Goal: Find specific page/section: Find specific page/section

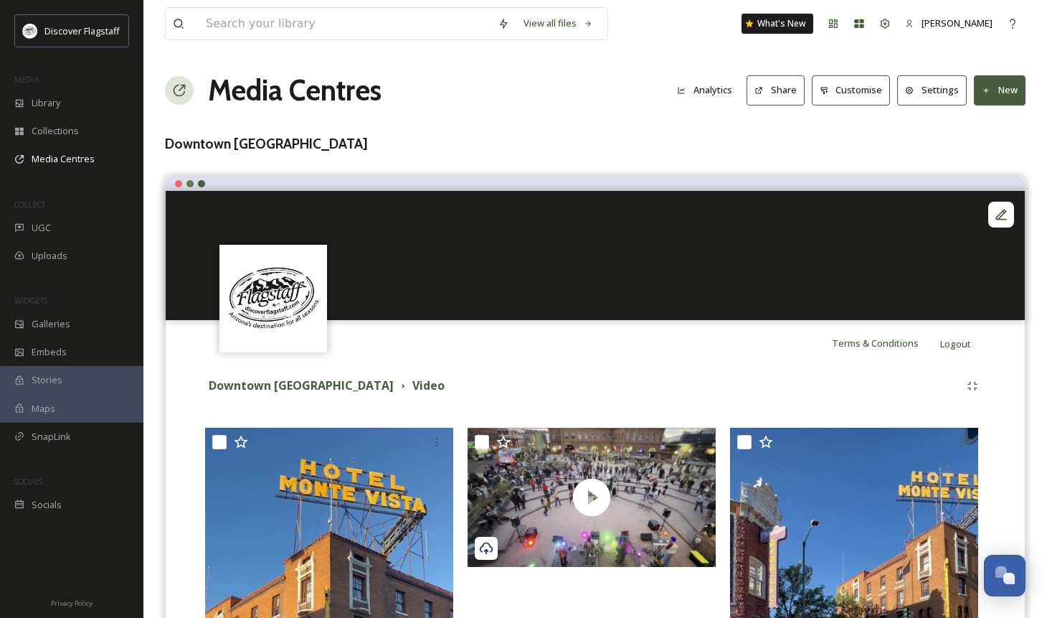
click at [33, 114] on div "Library" at bounding box center [71, 103] width 143 height 28
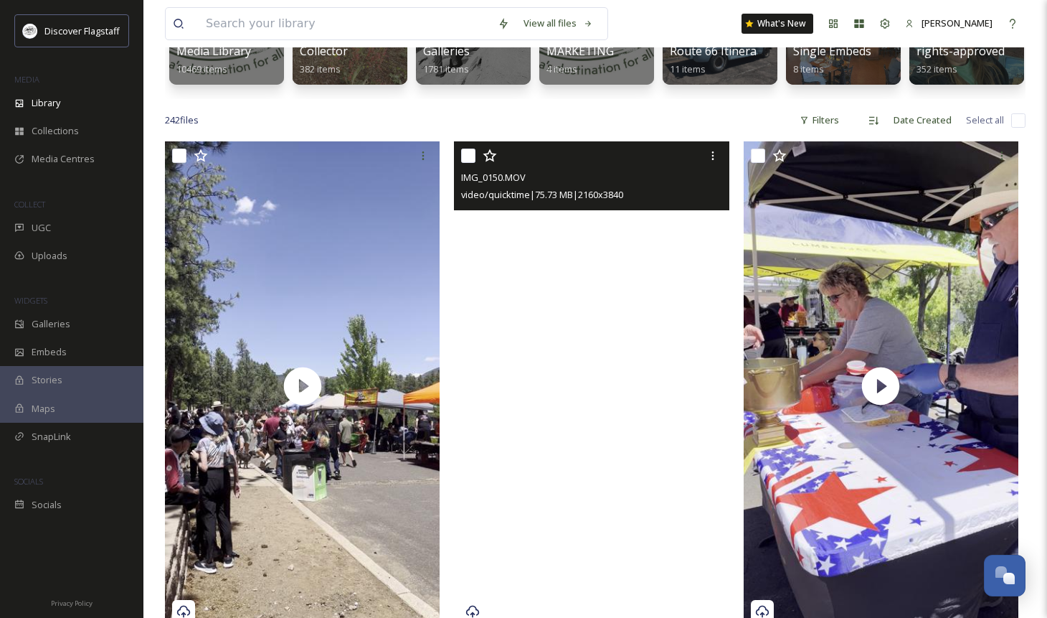
scroll to position [213, 0]
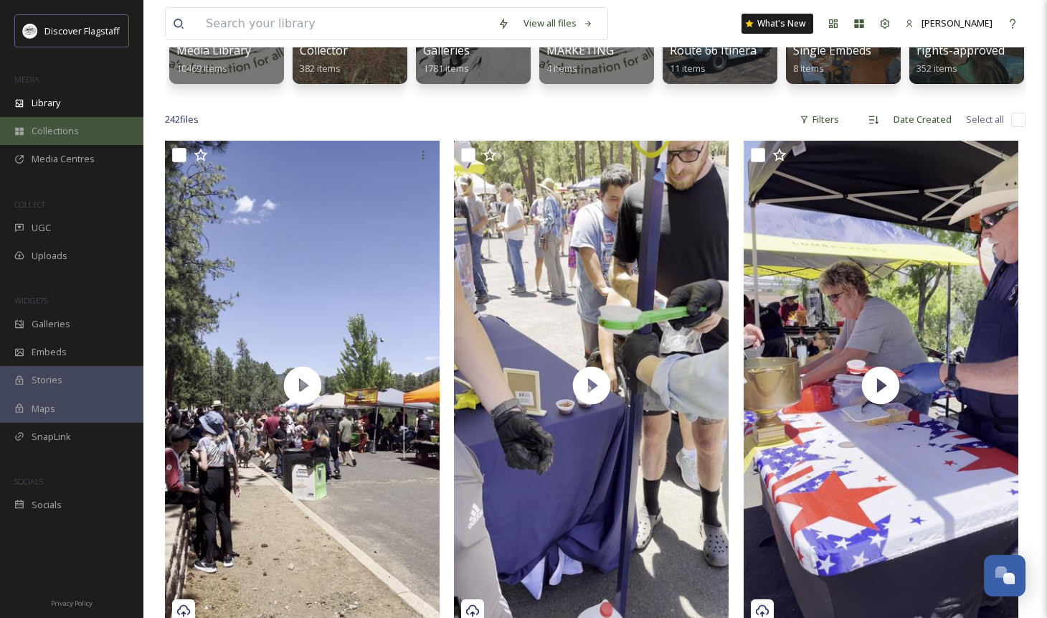
click at [51, 139] on div "Collections" at bounding box center [71, 131] width 143 height 28
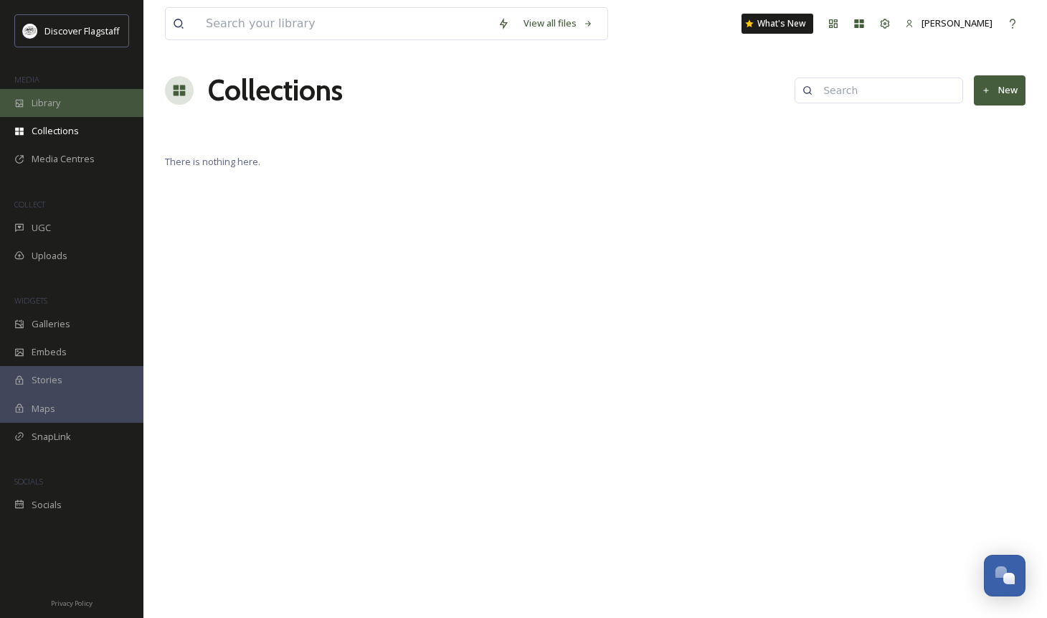
click at [44, 109] on span "Library" at bounding box center [46, 103] width 29 height 14
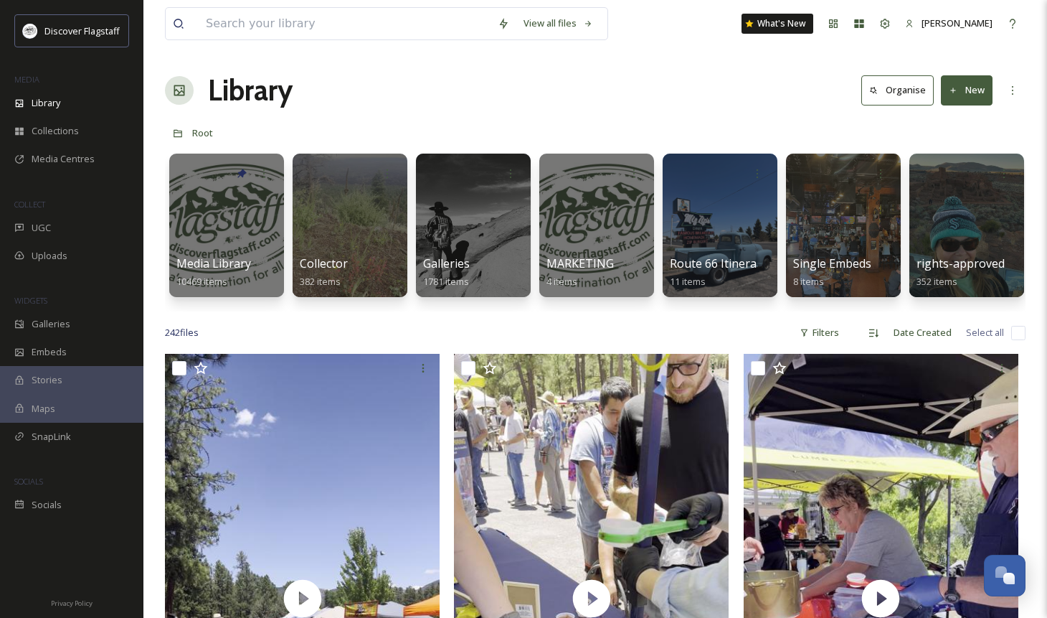
click at [451, 82] on div "Library Organise New" at bounding box center [595, 90] width 861 height 43
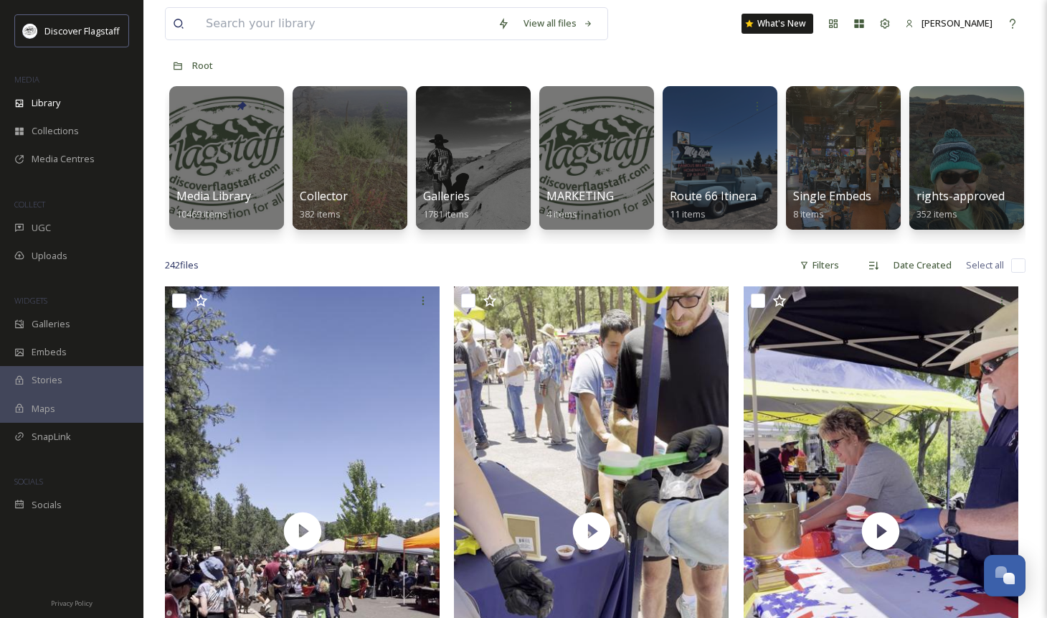
scroll to position [13, 0]
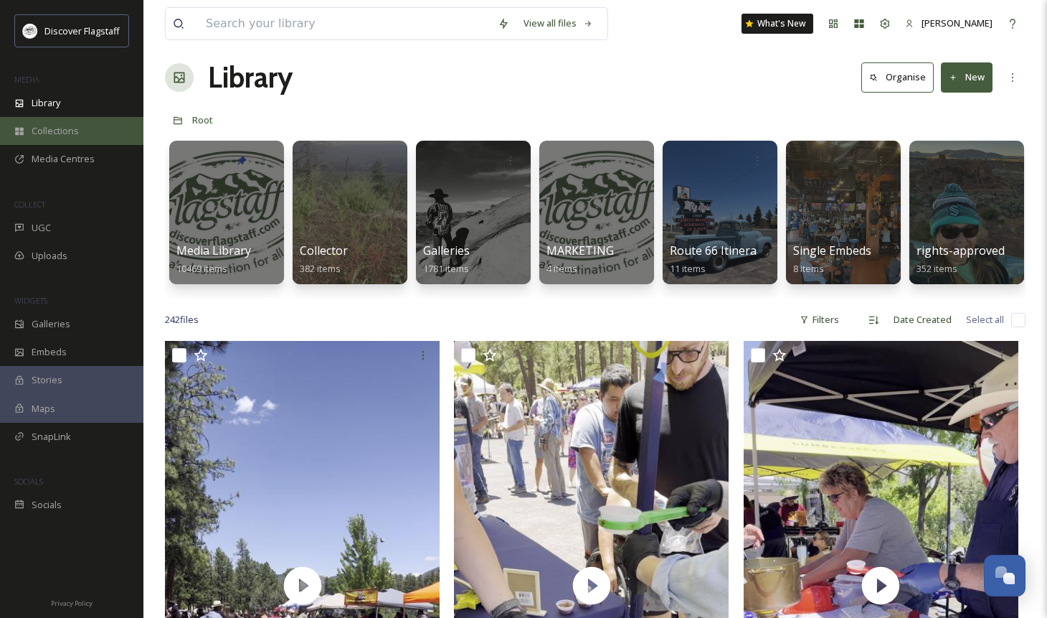
click at [68, 129] on span "Collections" at bounding box center [55, 131] width 47 height 14
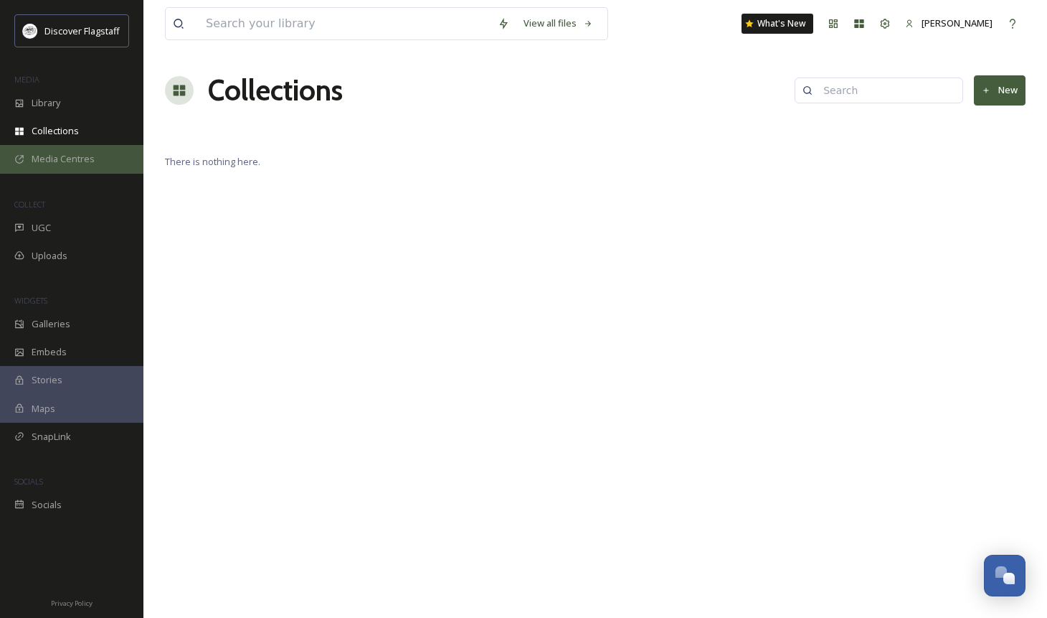
click at [60, 160] on span "Media Centres" at bounding box center [63, 159] width 63 height 14
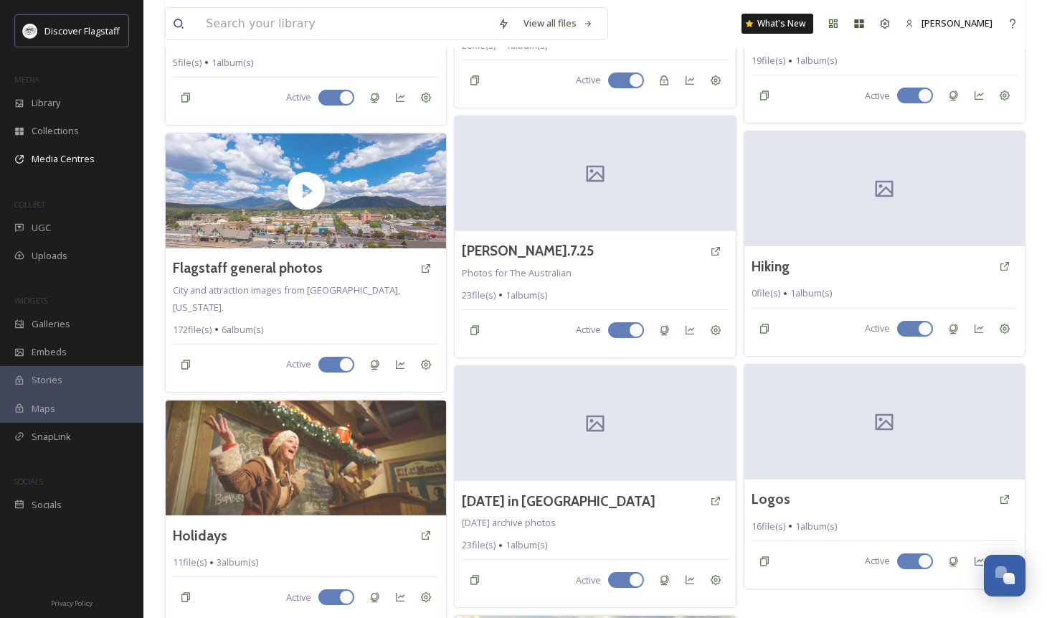
scroll to position [953, 0]
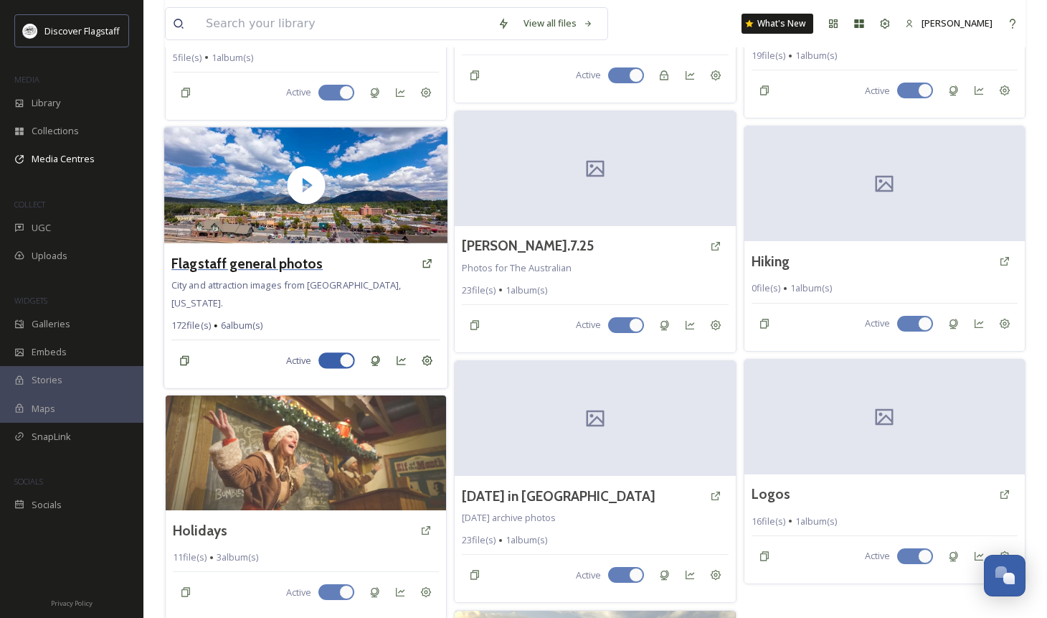
click at [291, 262] on h3 "Flagstaff general photos" at bounding box center [246, 263] width 151 height 21
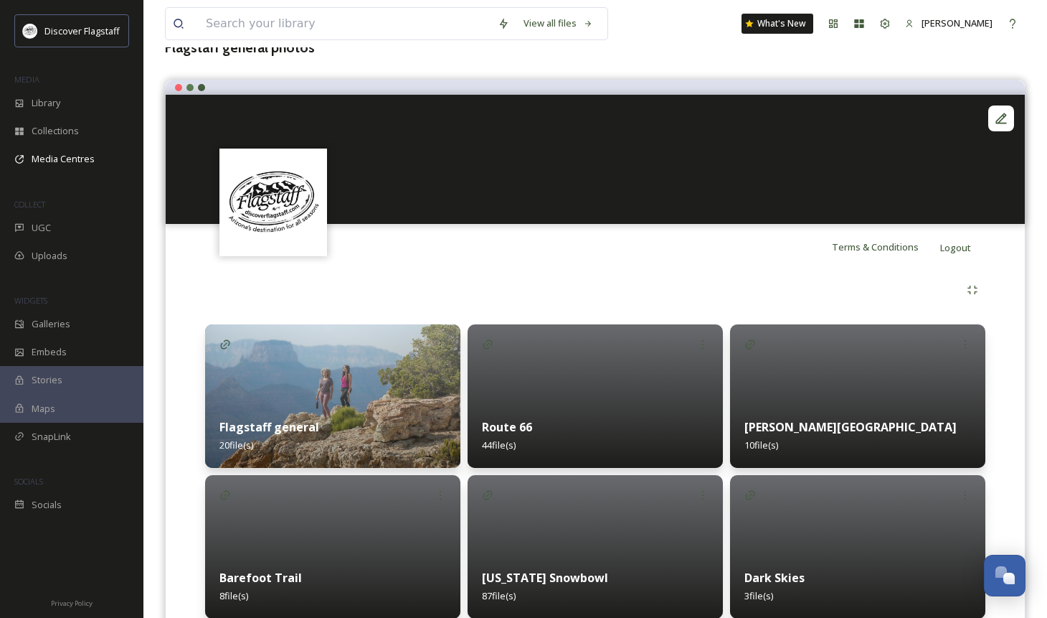
scroll to position [155, 0]
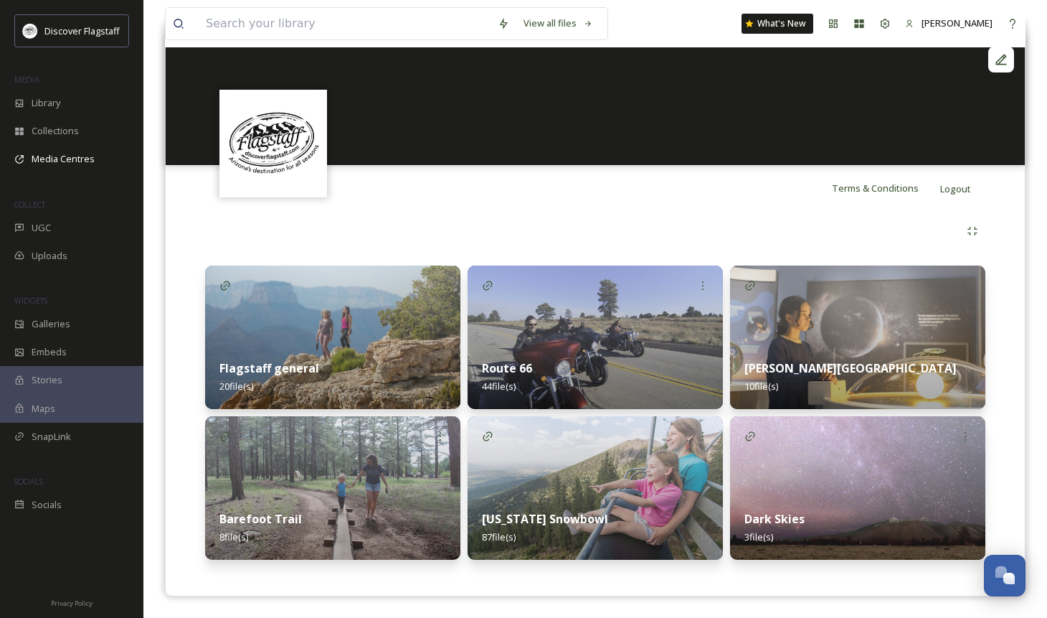
click at [870, 338] on img at bounding box center [857, 336] width 255 height 143
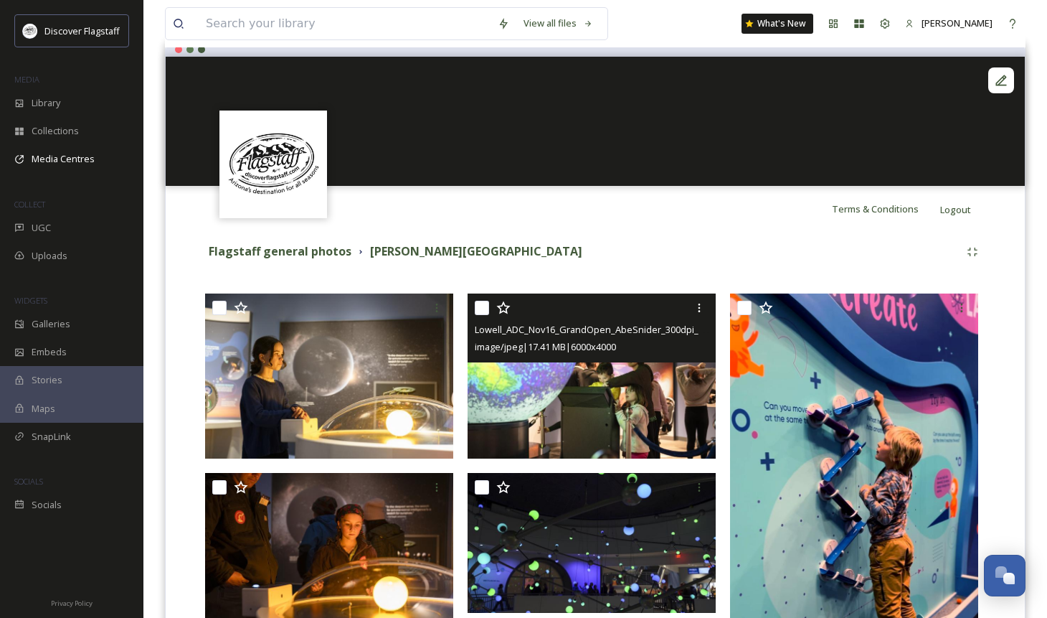
scroll to position [123, 0]
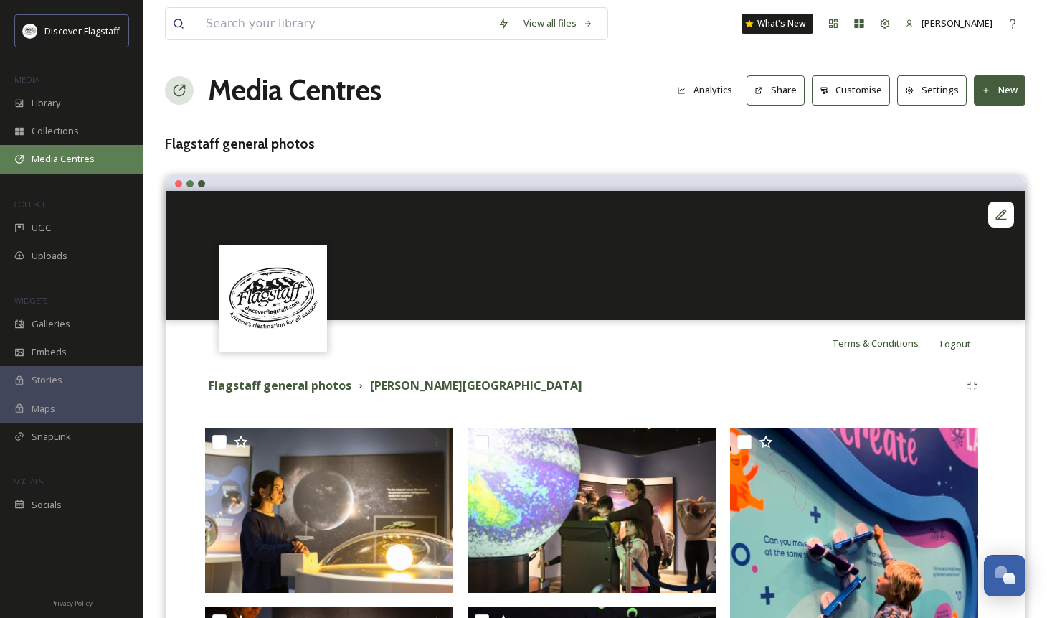
click at [52, 154] on span "Media Centres" at bounding box center [63, 159] width 63 height 14
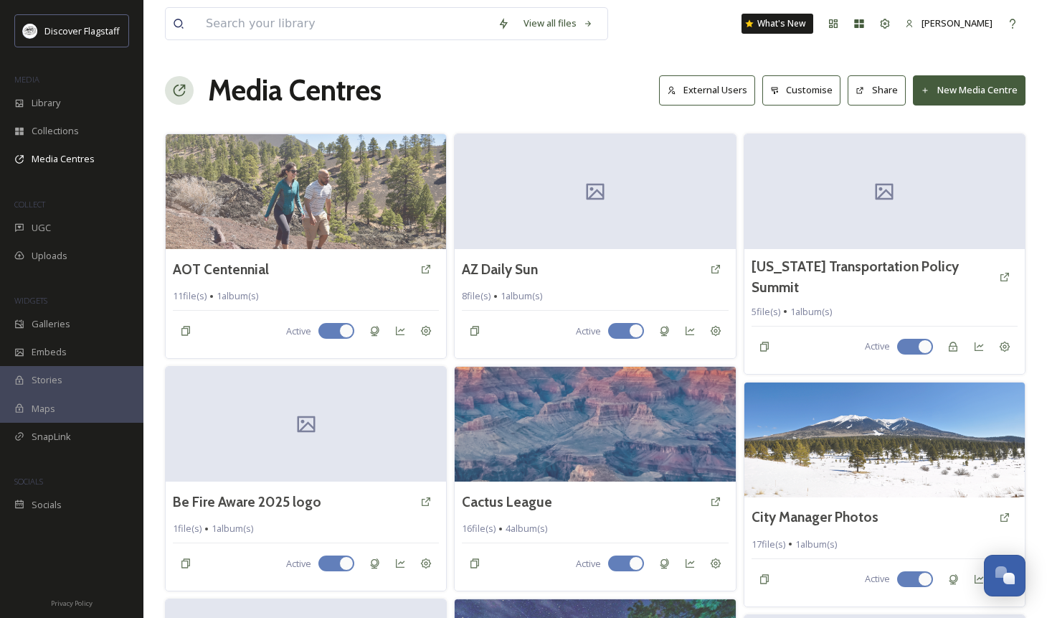
click at [287, 90] on h1 "Media Centres" at bounding box center [295, 90] width 174 height 43
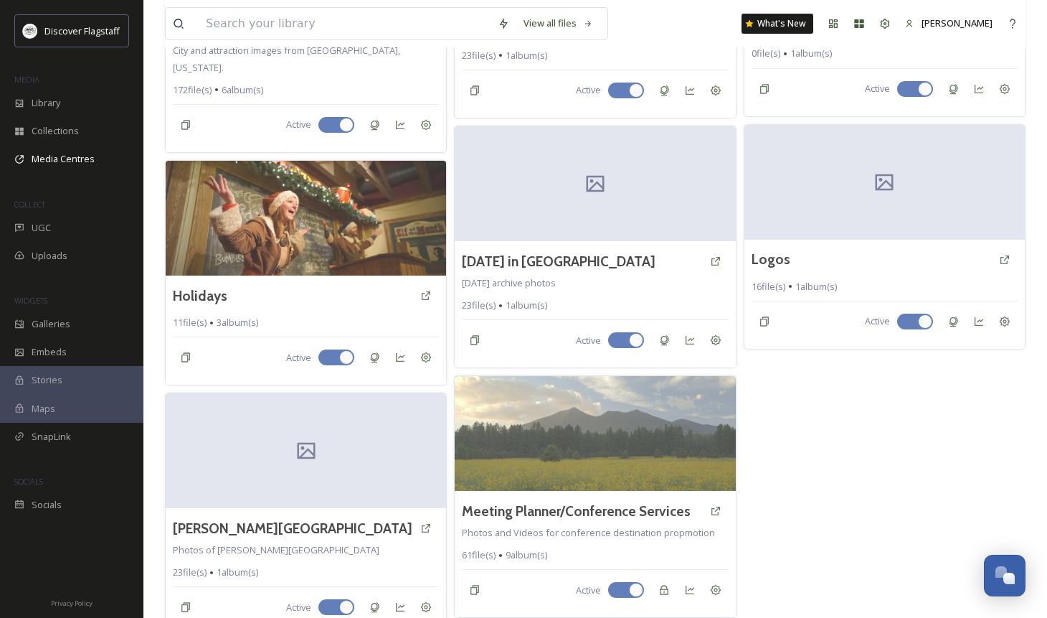
scroll to position [1188, 0]
click at [66, 329] on span "Galleries" at bounding box center [51, 324] width 39 height 14
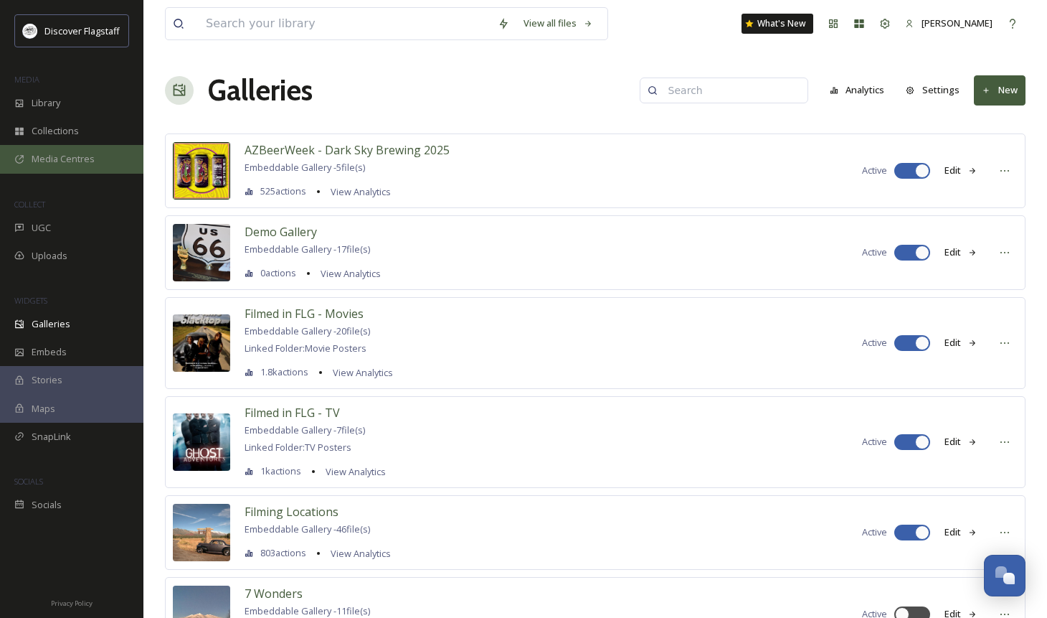
click at [46, 163] on span "Media Centres" at bounding box center [63, 159] width 63 height 14
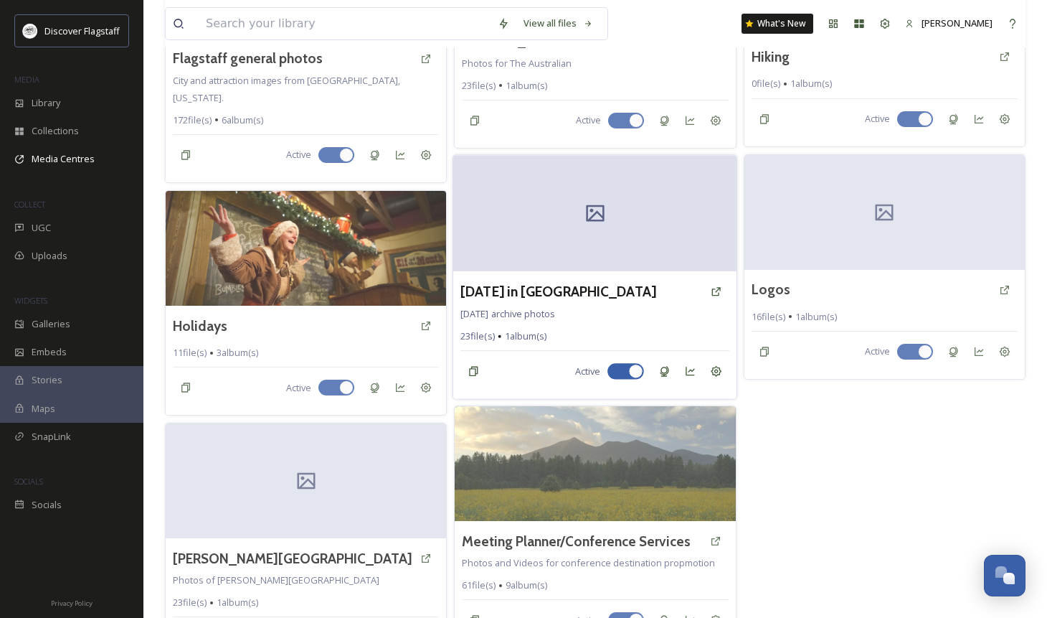
scroll to position [1188, 0]
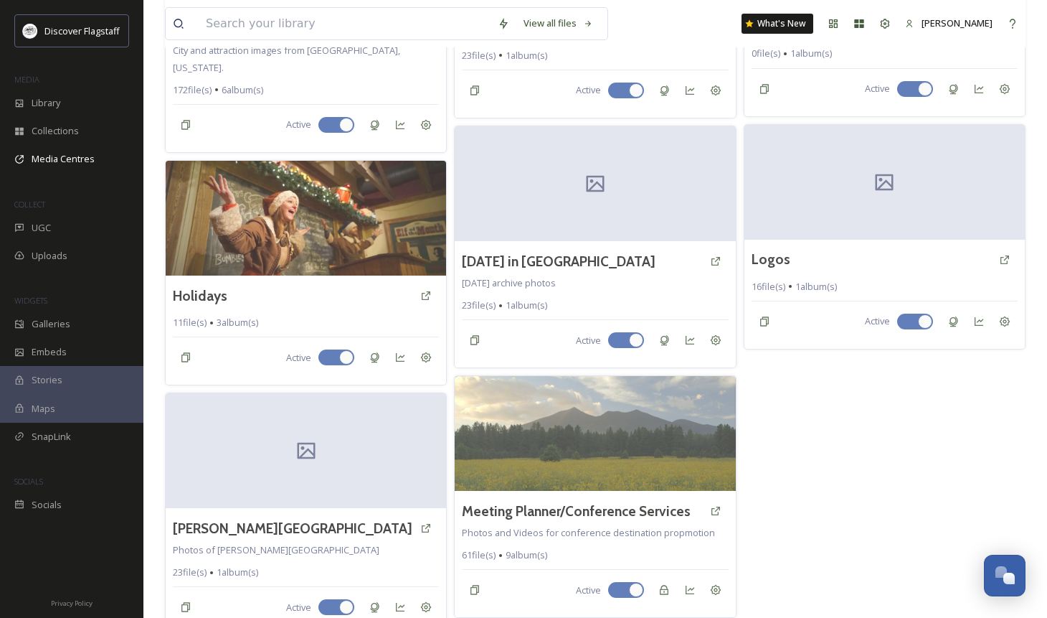
click at [270, 11] on input at bounding box center [345, 24] width 292 height 32
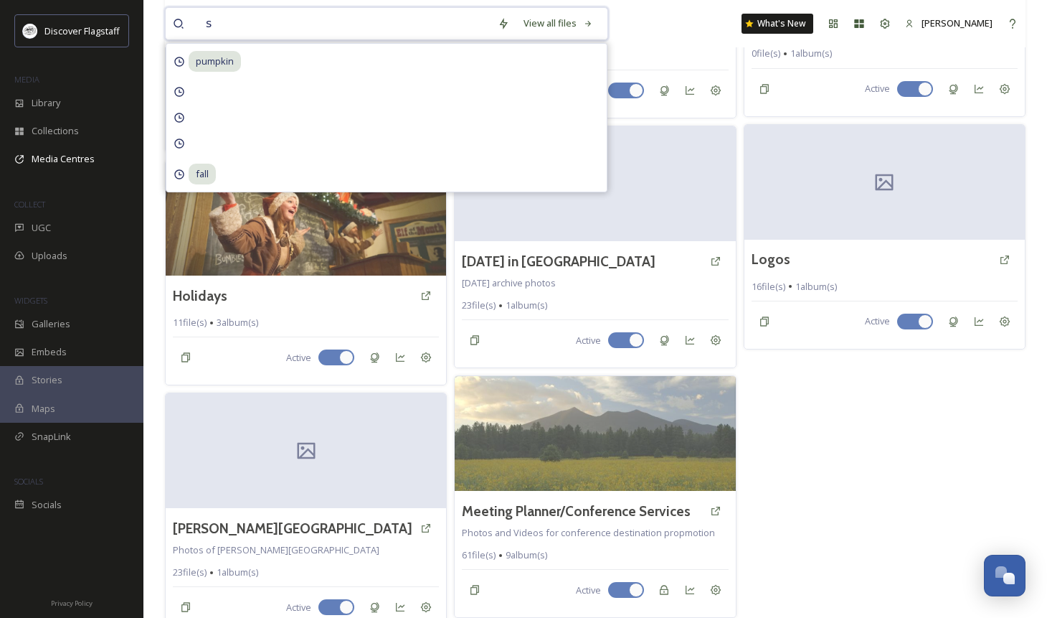
type input "sb"
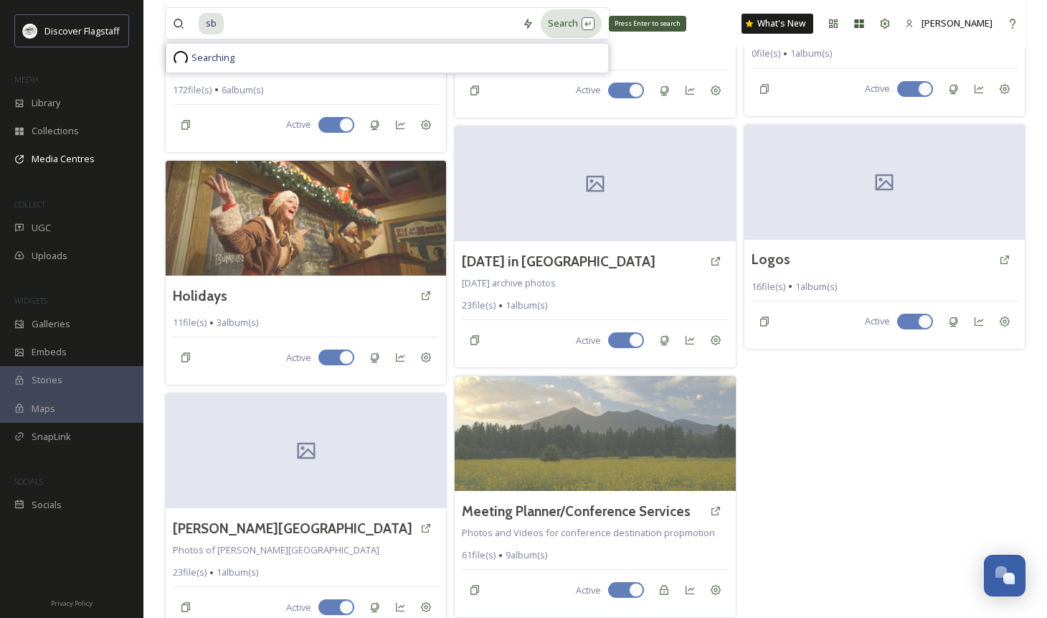
click at [561, 21] on div "Search Press Enter to search" at bounding box center [571, 23] width 61 height 28
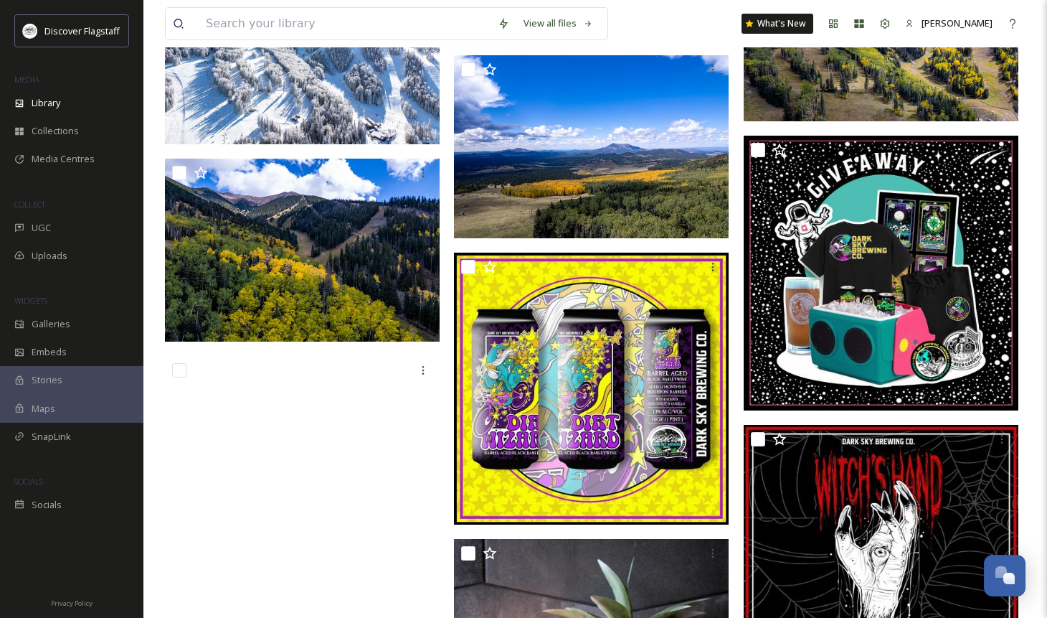
scroll to position [167, 0]
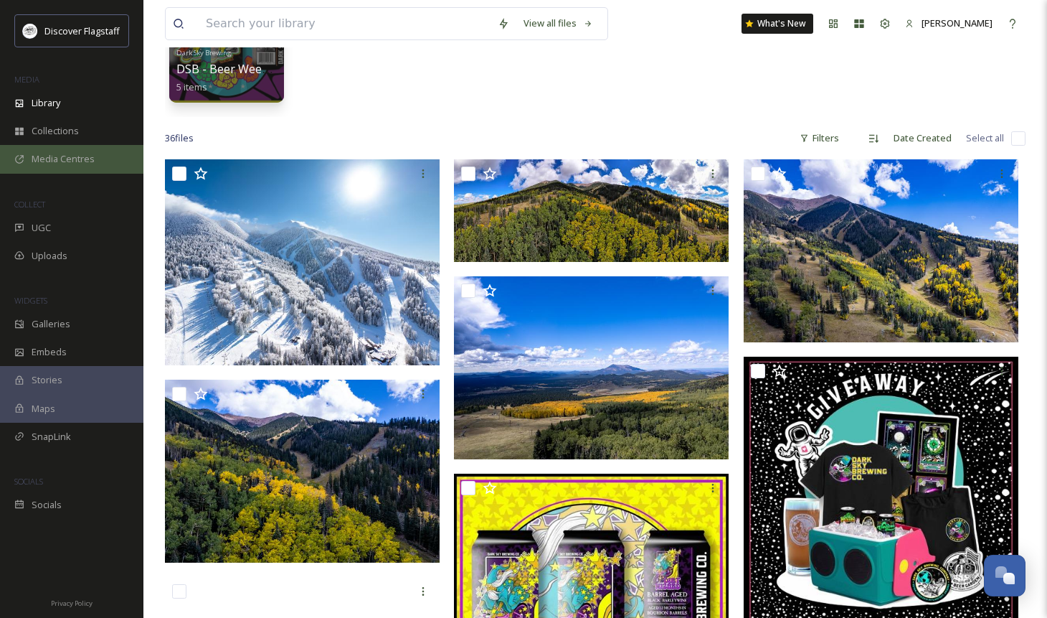
click at [90, 154] on span "Media Centres" at bounding box center [63, 159] width 63 height 14
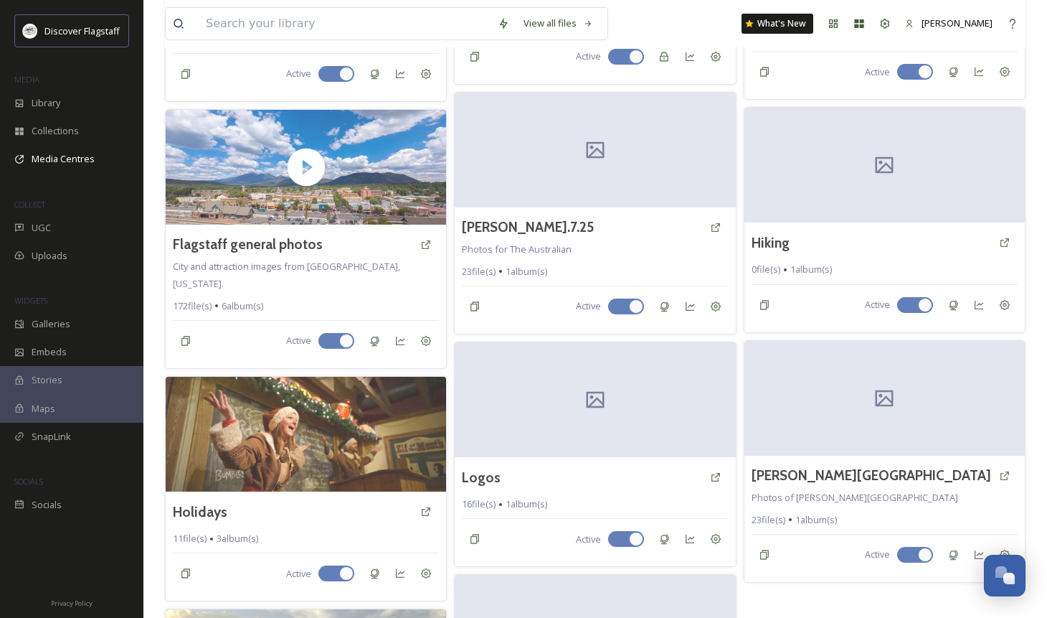
scroll to position [984, 0]
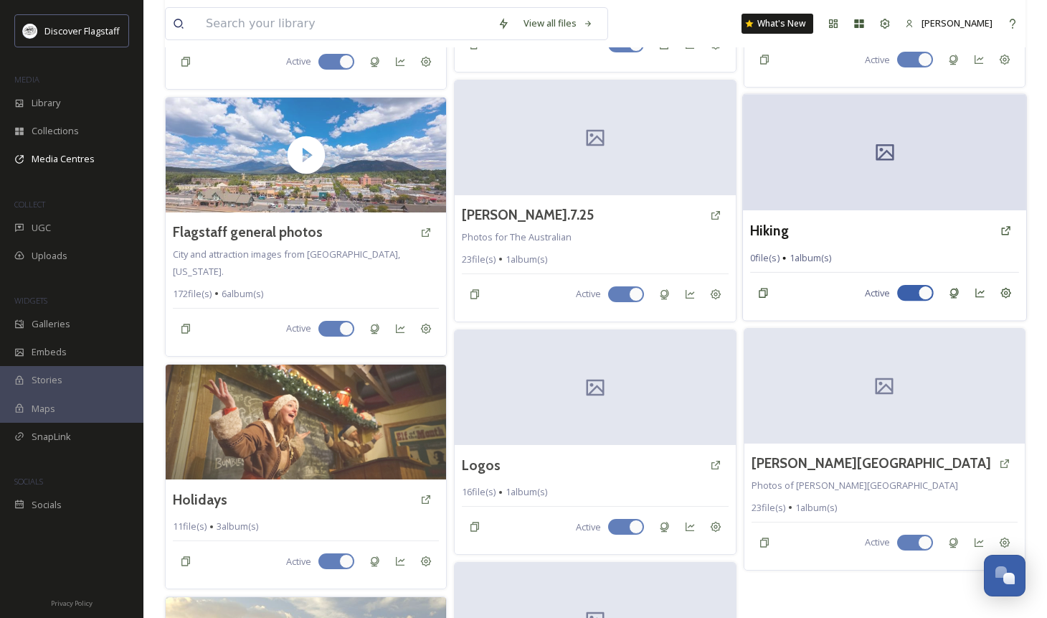
click at [834, 217] on div "Hiking" at bounding box center [884, 230] width 269 height 26
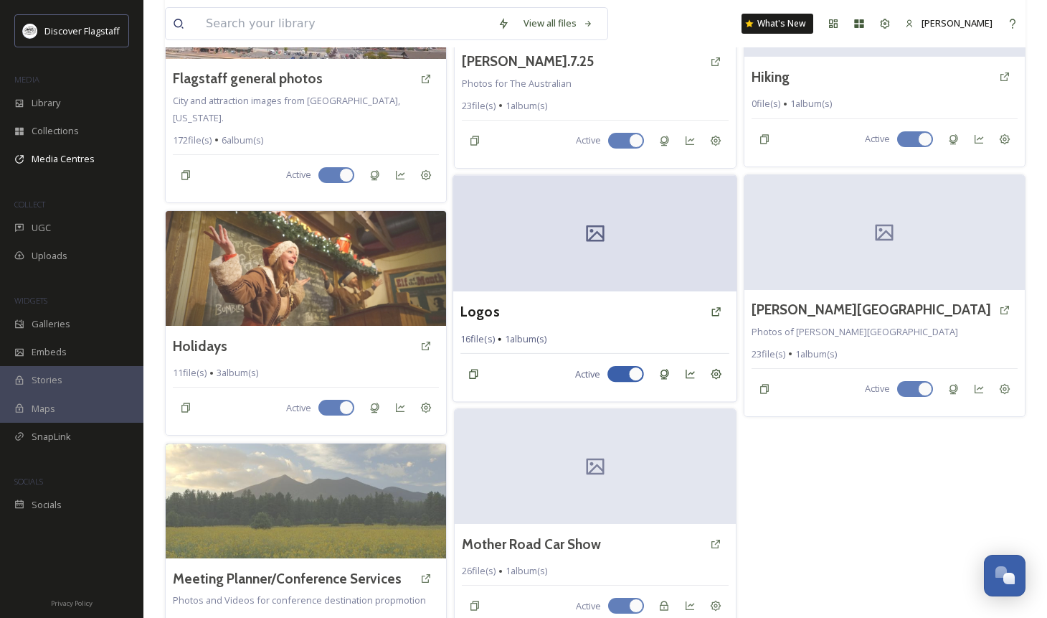
scroll to position [1188, 0]
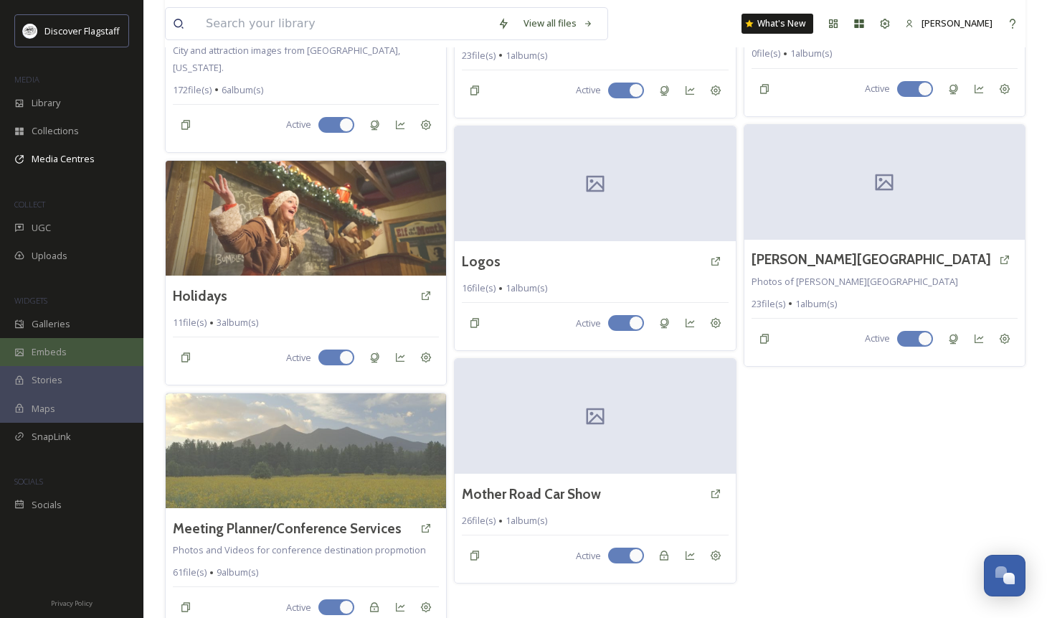
click at [39, 353] on span "Embeds" at bounding box center [49, 352] width 35 height 14
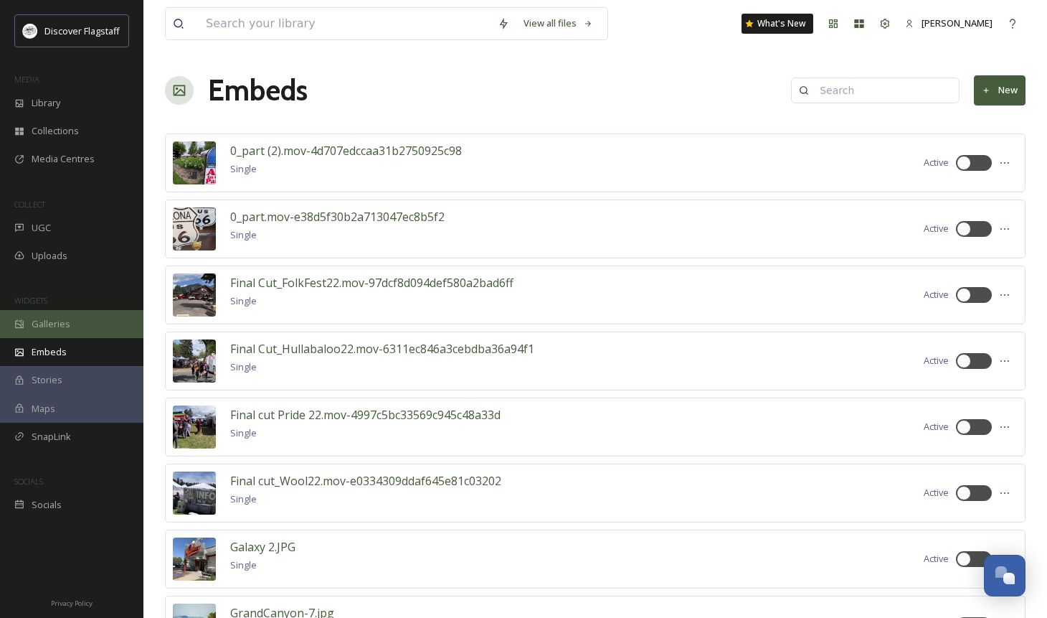
click at [69, 334] on div "Galleries" at bounding box center [71, 324] width 143 height 28
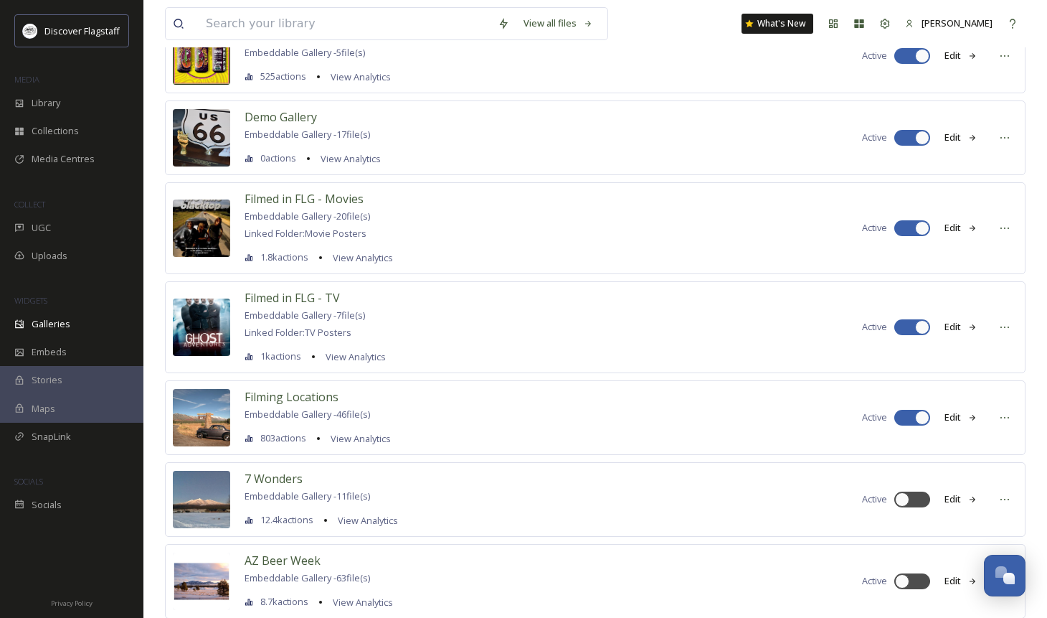
scroll to position [122, 0]
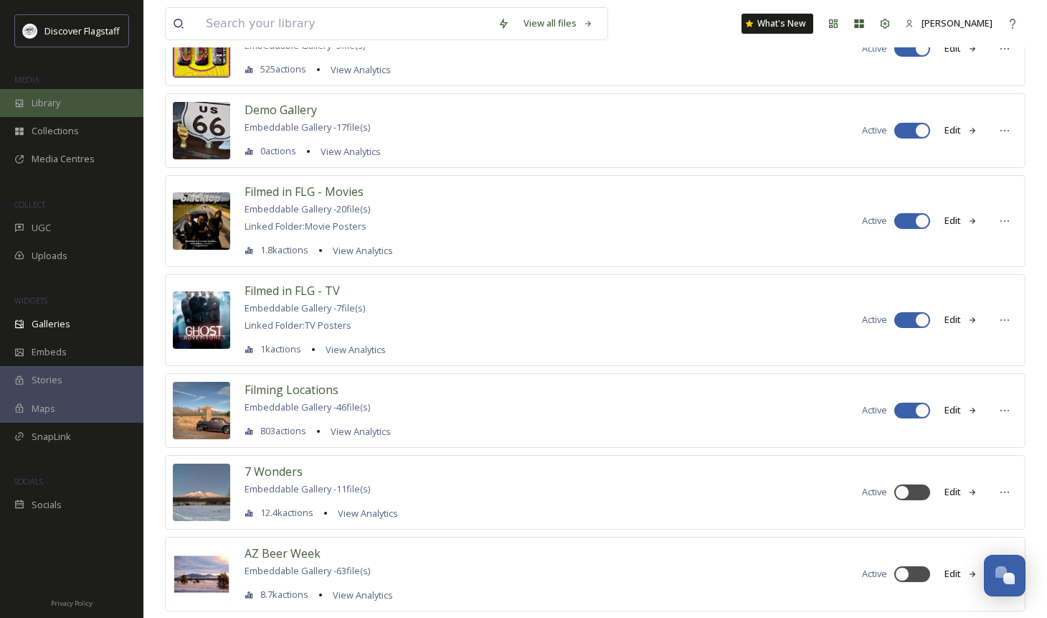
click at [61, 112] on div "Library" at bounding box center [71, 103] width 143 height 28
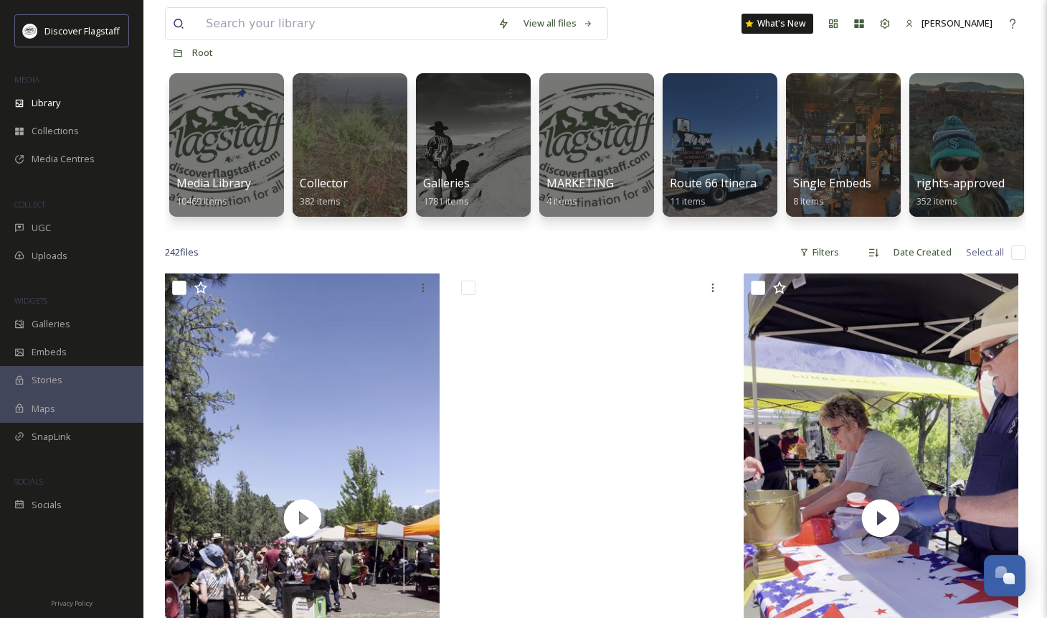
scroll to position [91, 0]
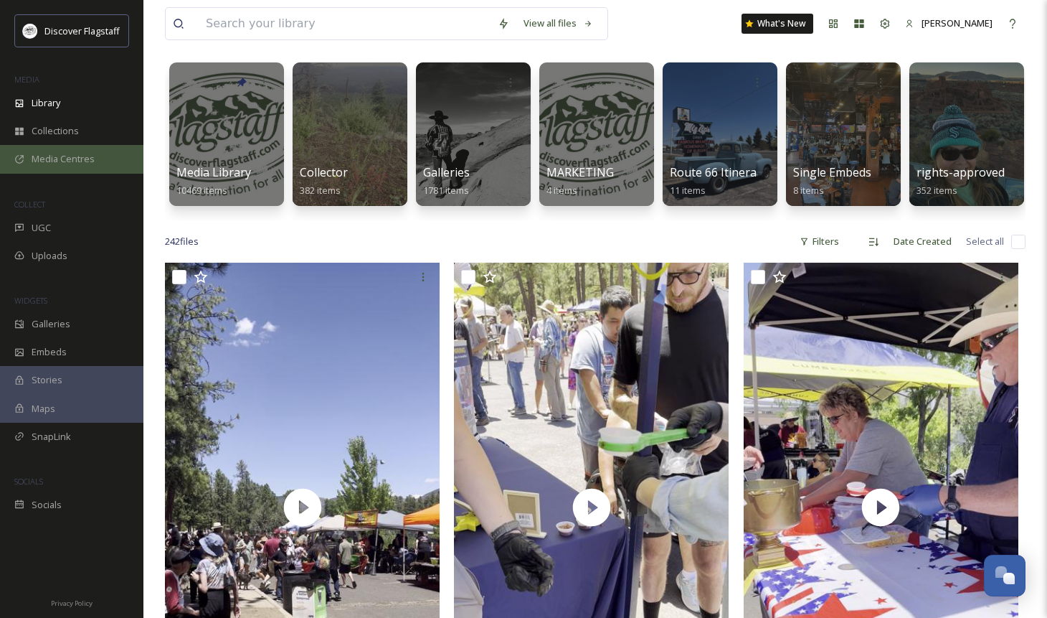
click at [74, 162] on span "Media Centres" at bounding box center [63, 159] width 63 height 14
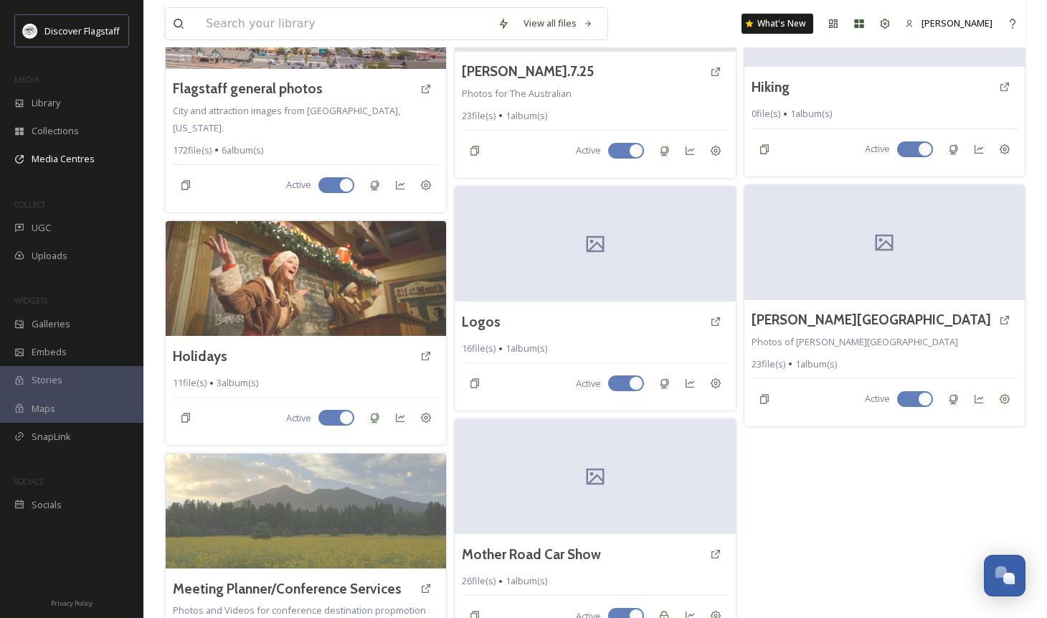
scroll to position [1188, 0]
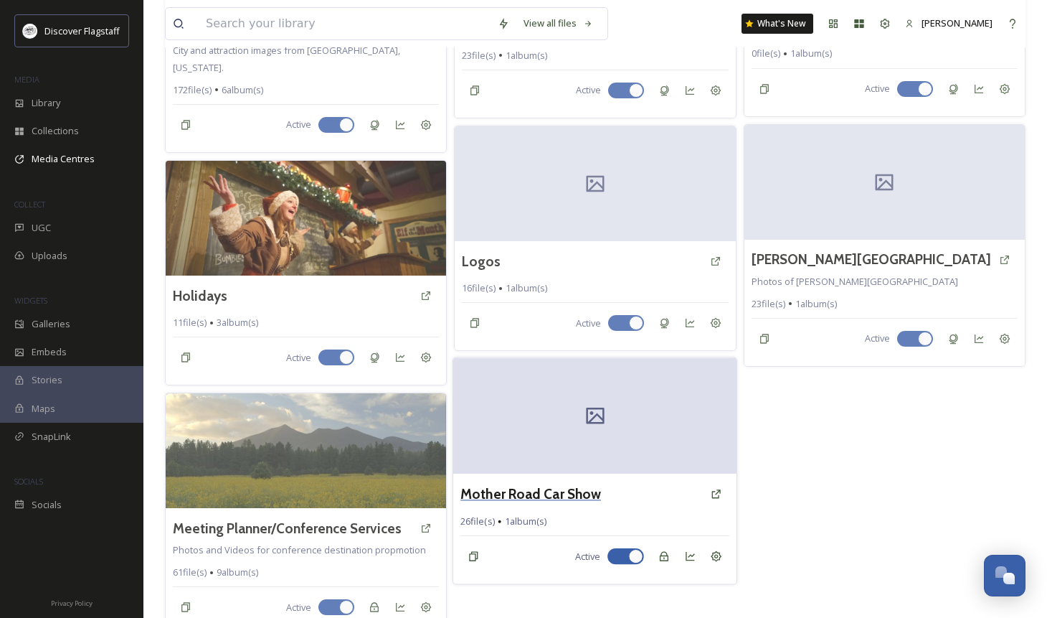
click at [569, 497] on h3 "Mother Road Car Show" at bounding box center [531, 494] width 141 height 21
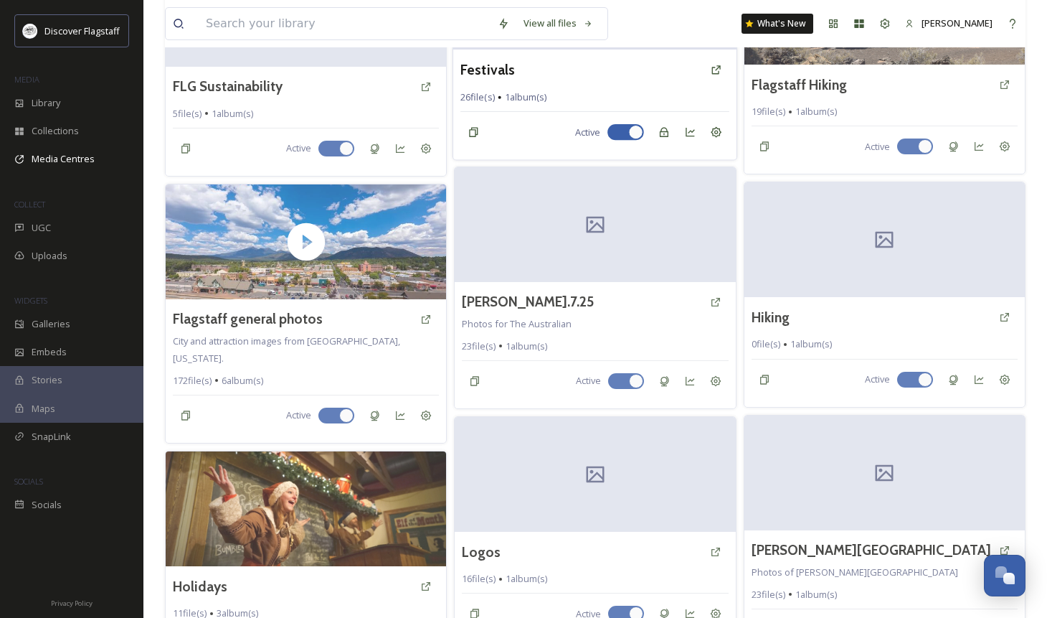
scroll to position [994, 0]
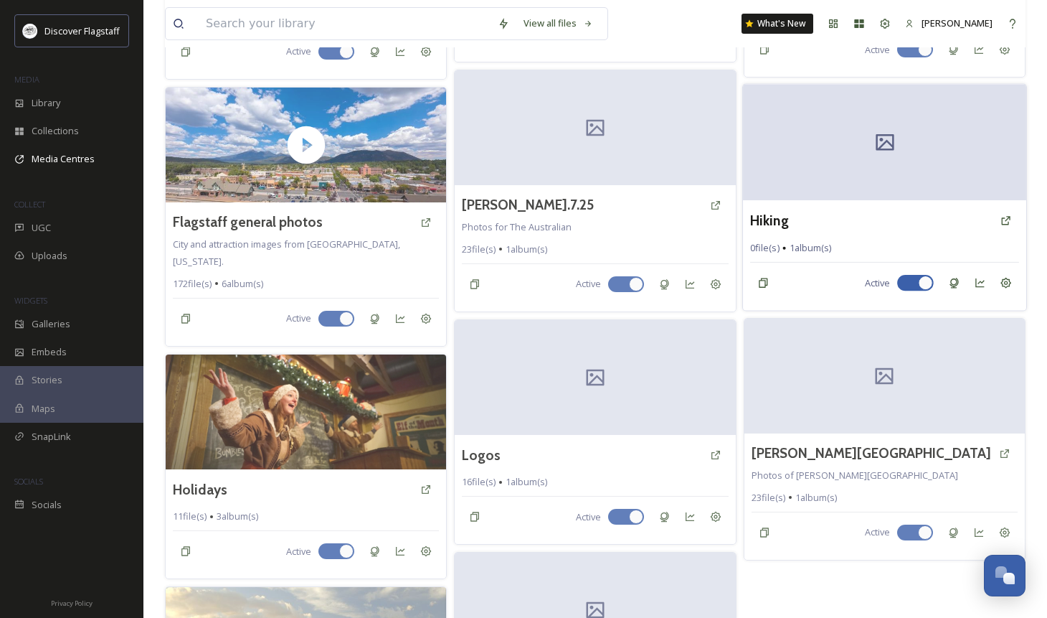
click at [925, 276] on div at bounding box center [925, 283] width 14 height 14
checkbox input "false"
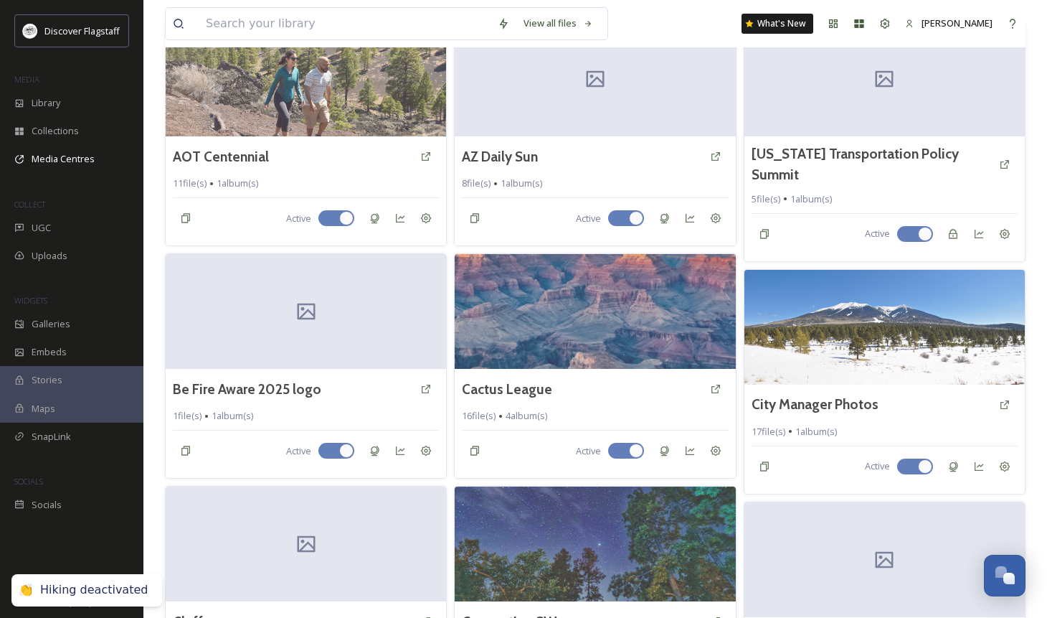
scroll to position [0, 0]
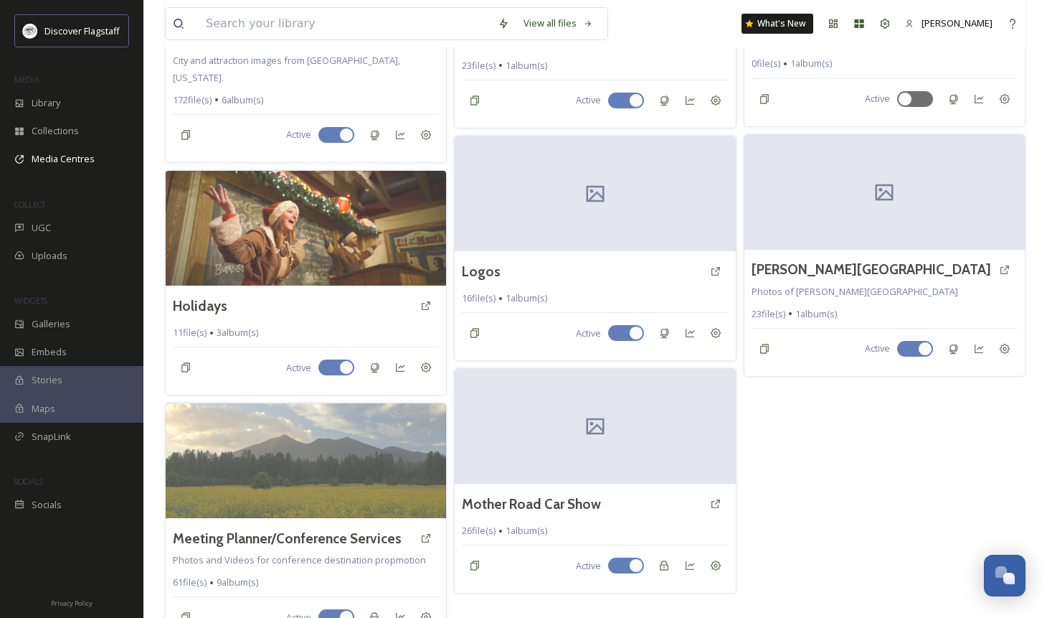
scroll to position [1188, 0]
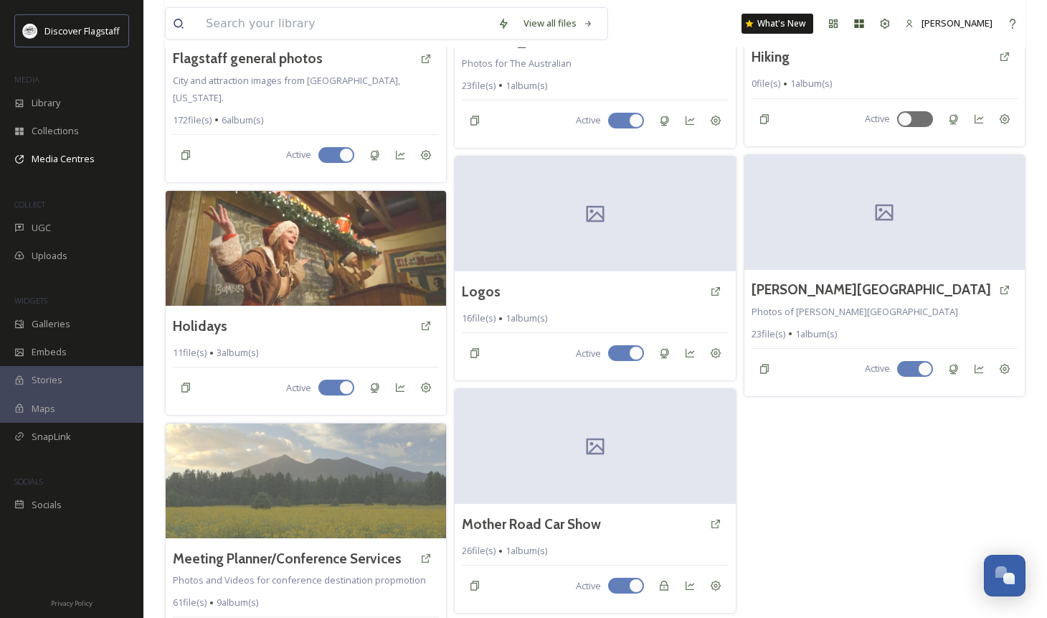
scroll to position [1188, 0]
